Goal: Find specific page/section: Find specific page/section

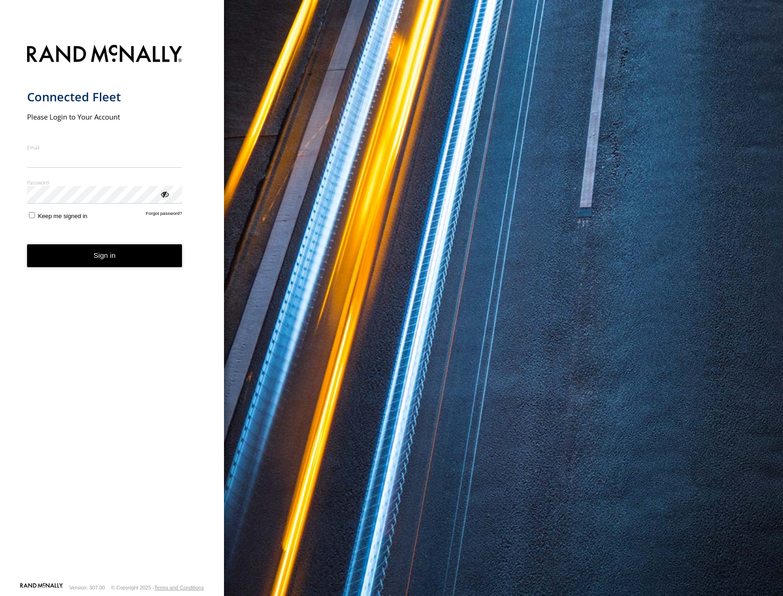
type input "**********"
click at [125, 267] on button "Sign in" at bounding box center [104, 255] width 155 height 23
click at [124, 258] on button "Sign in" at bounding box center [104, 255] width 155 height 23
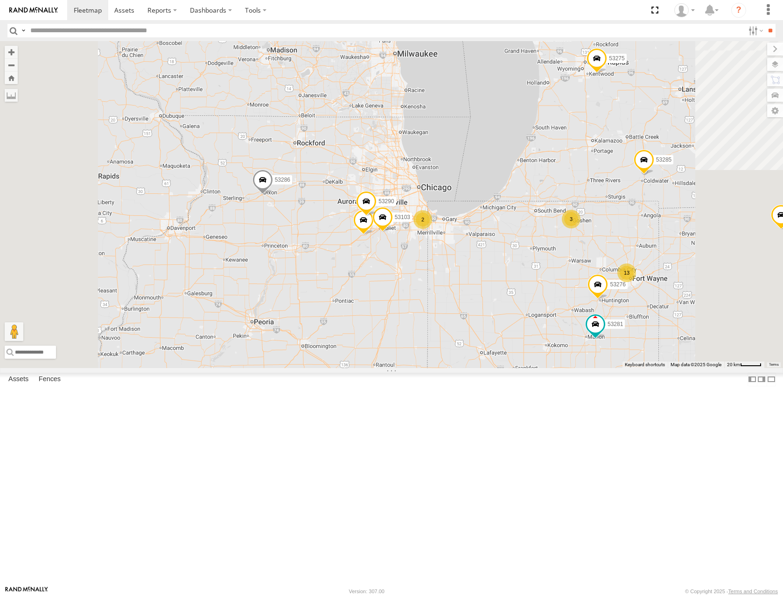
drag, startPoint x: 745, startPoint y: 325, endPoint x: 613, endPoint y: 304, distance: 133.4
click at [616, 309] on div "53213 53216 53275 53285 53287 53239 53257 53286 53211 53281 53205 53104 53253 5…" at bounding box center [391, 204] width 783 height 326
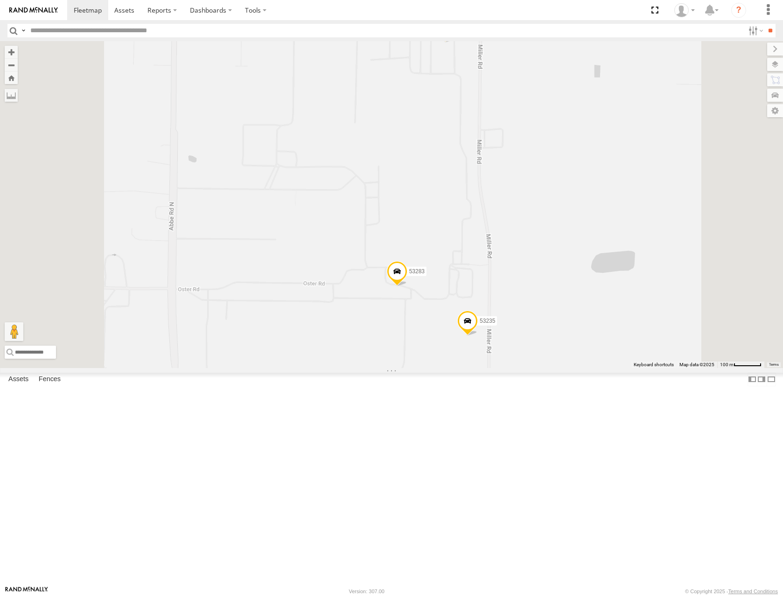
drag, startPoint x: 580, startPoint y: 420, endPoint x: 613, endPoint y: 354, distance: 73.5
click at [613, 355] on div "53216 53275 53285 53287 53213 53239 53104 53257 53286 53253 53276 53252 53211 5…" at bounding box center [391, 204] width 783 height 326
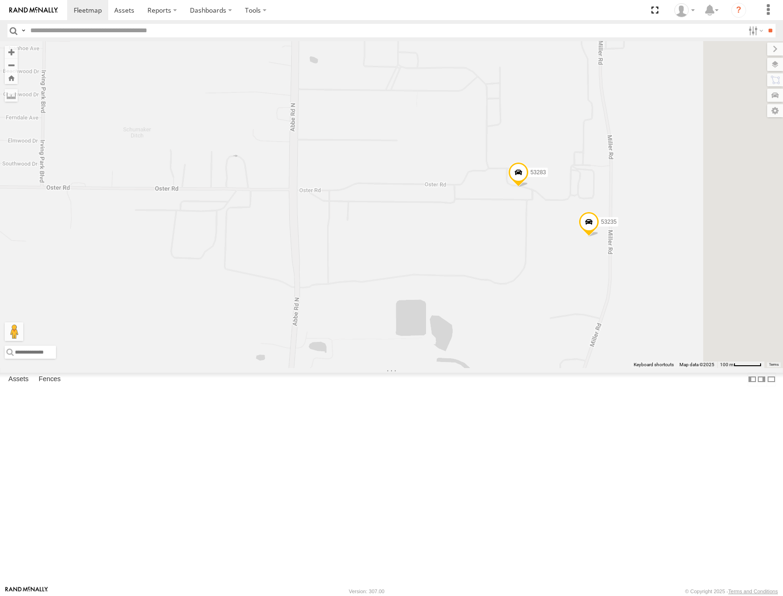
drag, startPoint x: 706, startPoint y: 191, endPoint x: 641, endPoint y: 347, distance: 169.3
click at [641, 347] on div "53216 53275 53285 53287 53213 53239 53257 53286 53252 53211 53281 53205 53263 5…" at bounding box center [391, 204] width 783 height 326
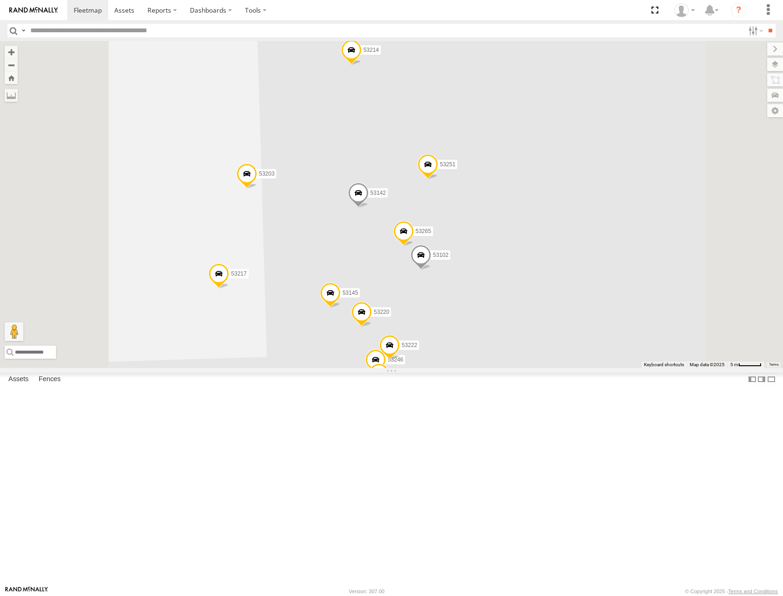
drag, startPoint x: 618, startPoint y: 338, endPoint x: 615, endPoint y: 313, distance: 25.4
click at [615, 313] on div "53215 53263 53147 53216 53242 53230 53149 53247 53275 53285 53229 53287 53210 5…" at bounding box center [391, 204] width 783 height 326
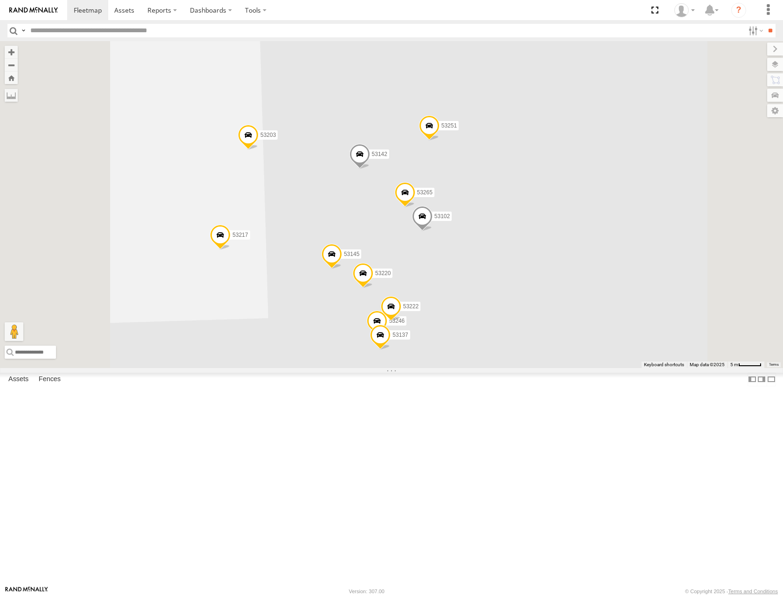
drag, startPoint x: 624, startPoint y: 345, endPoint x: 636, endPoint y: 298, distance: 47.7
click at [636, 300] on div "53215 53263 53147 53216 53242 53230 53149 53247 53275 53285 53229 53287 53210 5…" at bounding box center [391, 204] width 783 height 326
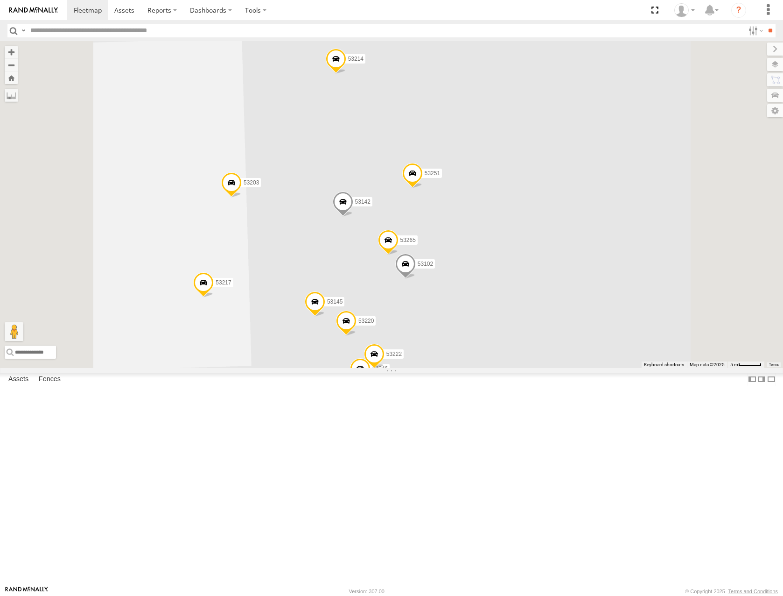
click at [346, 74] on span at bounding box center [336, 61] width 21 height 25
click at [349, 63] on label at bounding box center [340, 59] width 18 height 7
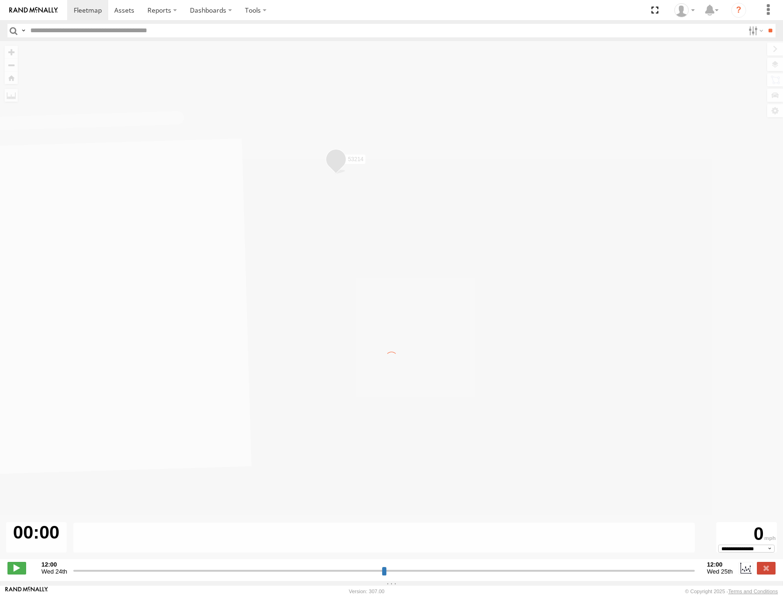
type input "**********"
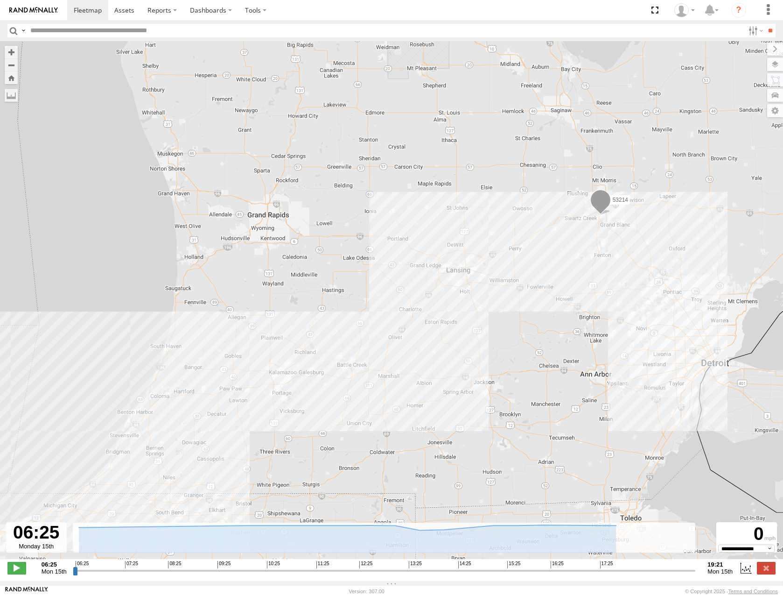
drag, startPoint x: 631, startPoint y: 247, endPoint x: 482, endPoint y: 319, distance: 165.6
click at [482, 319] on div "53214" at bounding box center [391, 305] width 783 height 528
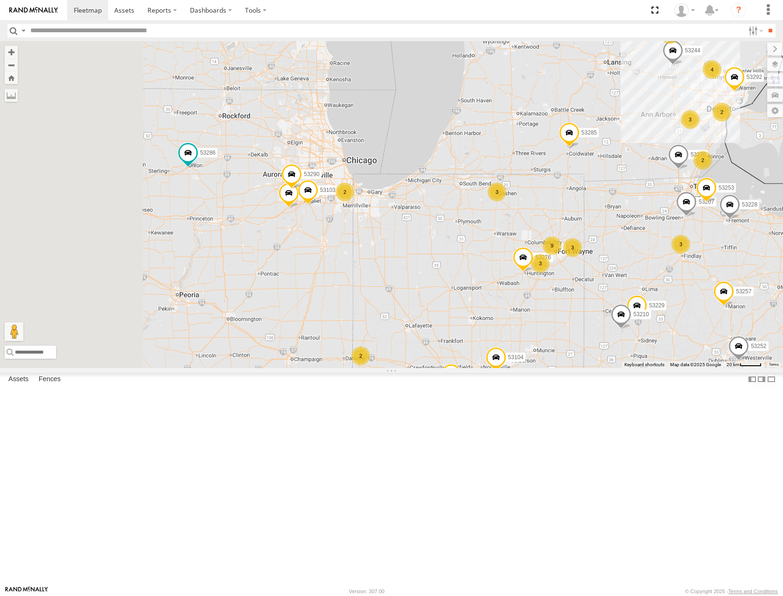
drag, startPoint x: 409, startPoint y: 375, endPoint x: 536, endPoint y: 242, distance: 184.3
click at [536, 242] on div "53216 53275 53285 53213 53239 53257 53278 53286 53211 53205 53104 53244 53276 5…" at bounding box center [391, 204] width 783 height 326
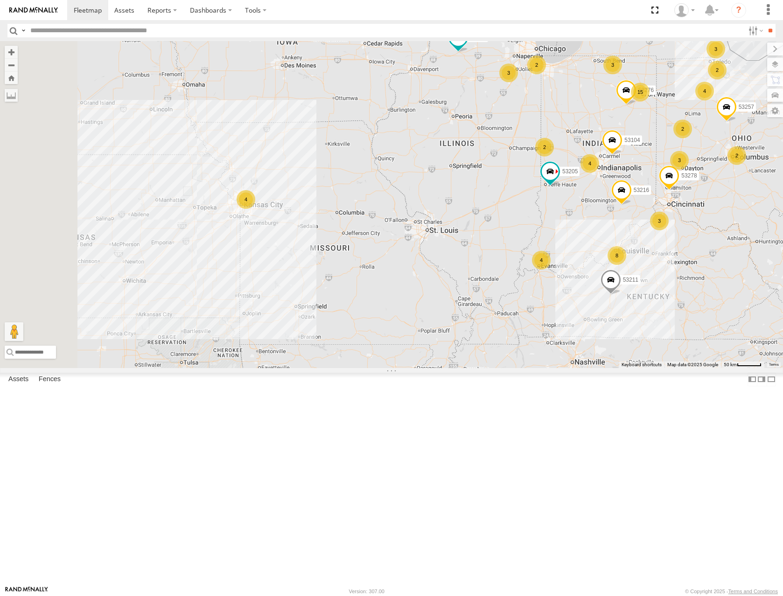
drag, startPoint x: 404, startPoint y: 285, endPoint x: 479, endPoint y: 282, distance: 74.8
click at [479, 282] on div "53216 53275 53285 53213 53239 53257 53278 53286 53211 53205 53104 53244 53276 3…" at bounding box center [391, 204] width 783 height 326
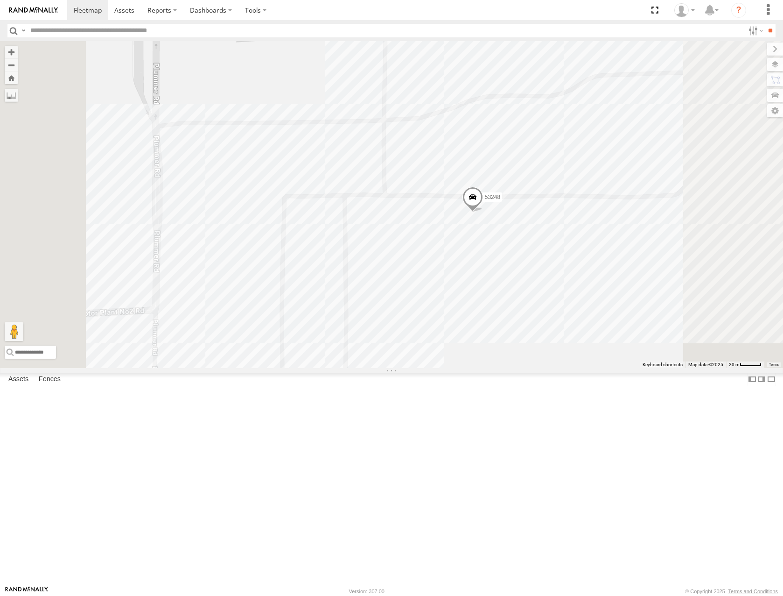
click at [773, 65] on label at bounding box center [776, 64] width 16 height 13
click at [0, 0] on span "Basemaps" at bounding box center [0, 0] width 0 height 0
click at [0, 0] on span "Satellite" at bounding box center [0, 0] width 0 height 0
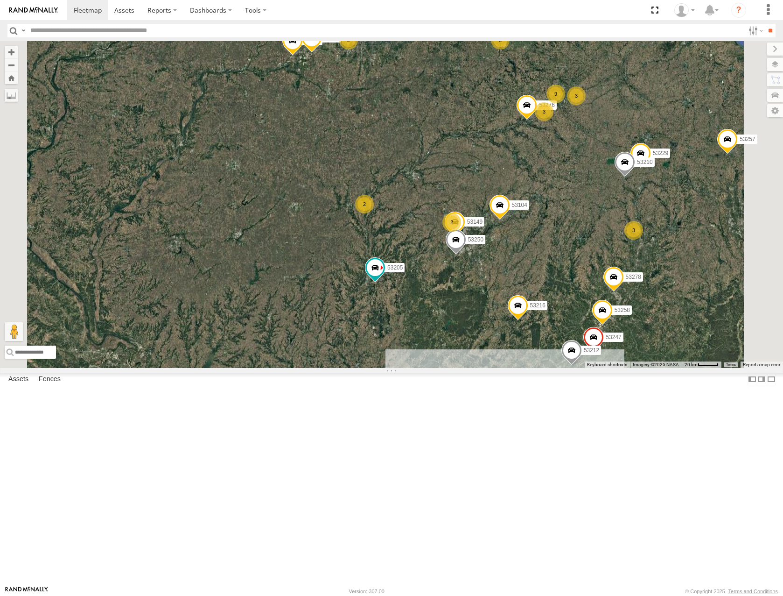
drag, startPoint x: 554, startPoint y: 346, endPoint x: 496, endPoint y: 327, distance: 60.7
click at [496, 327] on div "53216 53275 53285 53213 53239 53257 53278 53286 53211 53205 4 9 3 53242 3 3 2 5…" at bounding box center [391, 204] width 783 height 326
